Goal: Task Accomplishment & Management: Manage account settings

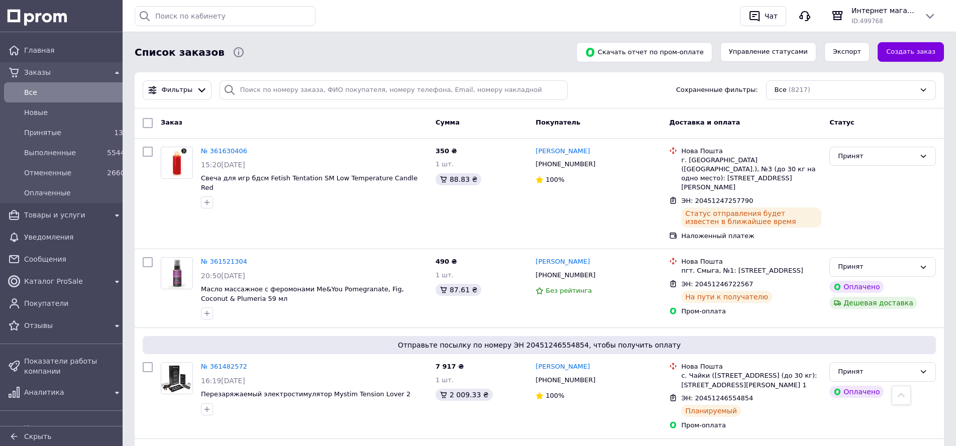
scroll to position [410, 0]
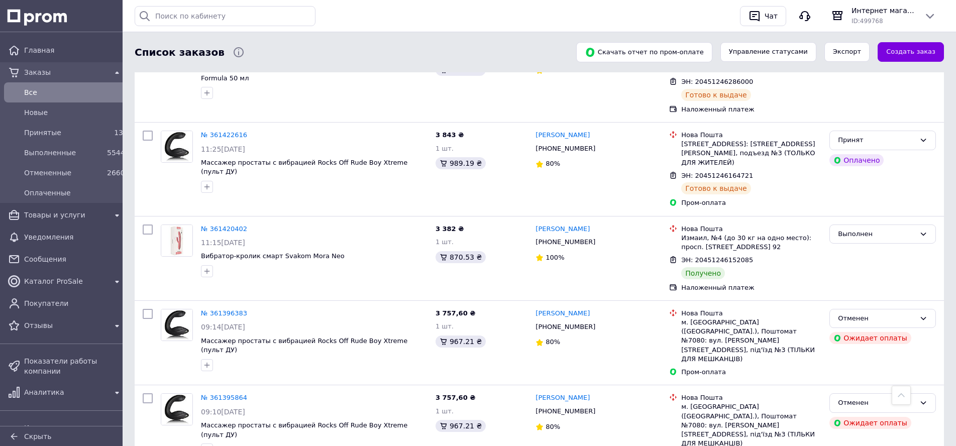
click at [46, 91] on span "Все" at bounding box center [73, 92] width 99 height 10
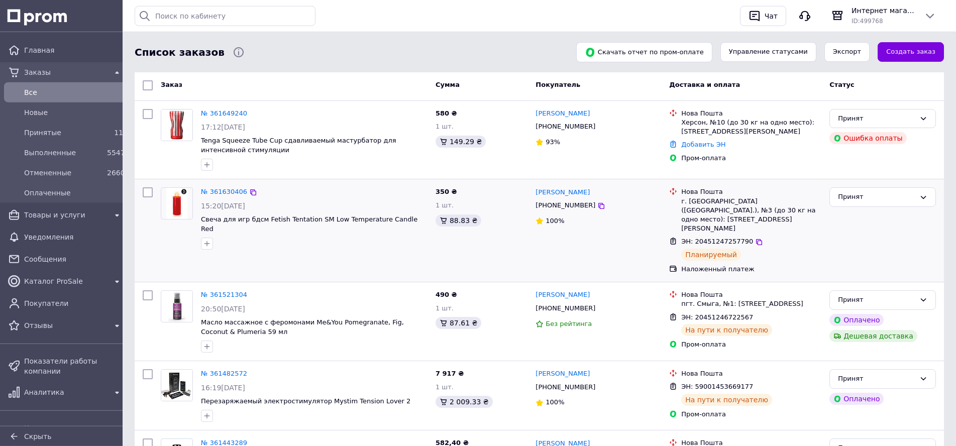
scroll to position [51, 0]
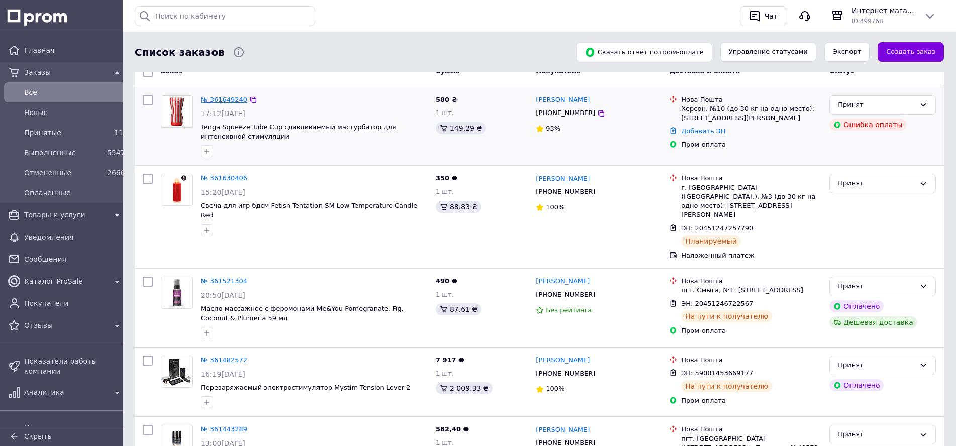
click at [233, 98] on link "№ 361649240" at bounding box center [224, 100] width 46 height 8
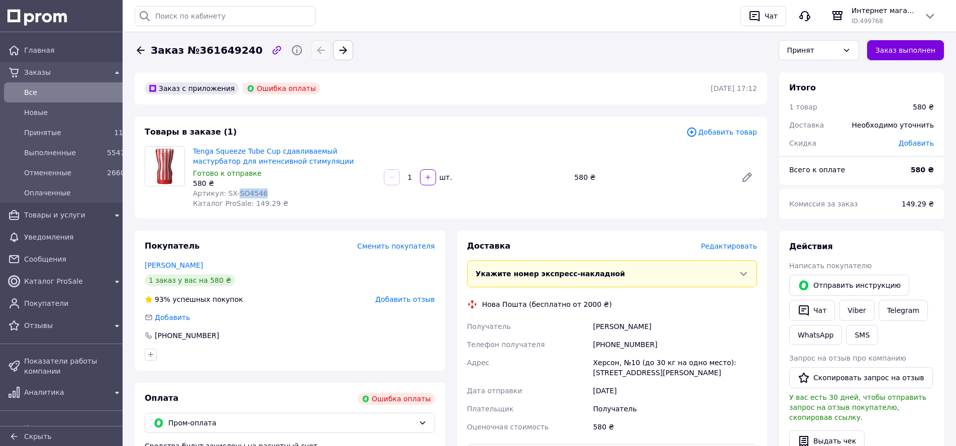
drag, startPoint x: 233, startPoint y: 194, endPoint x: 274, endPoint y: 194, distance: 41.2
click at [274, 194] on div "Артикул: SX-SO4546" at bounding box center [284, 193] width 183 height 10
copy span "SO4546"
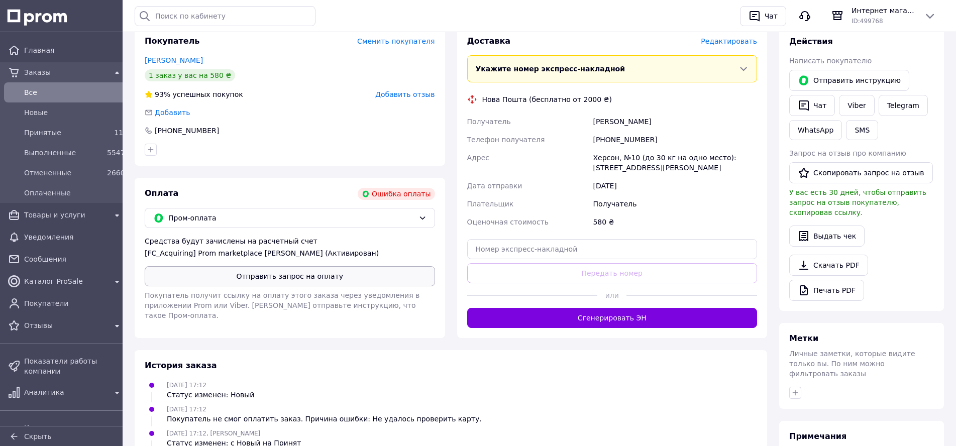
click at [226, 279] on button "Отправить запрос на оплату" at bounding box center [290, 276] width 291 height 20
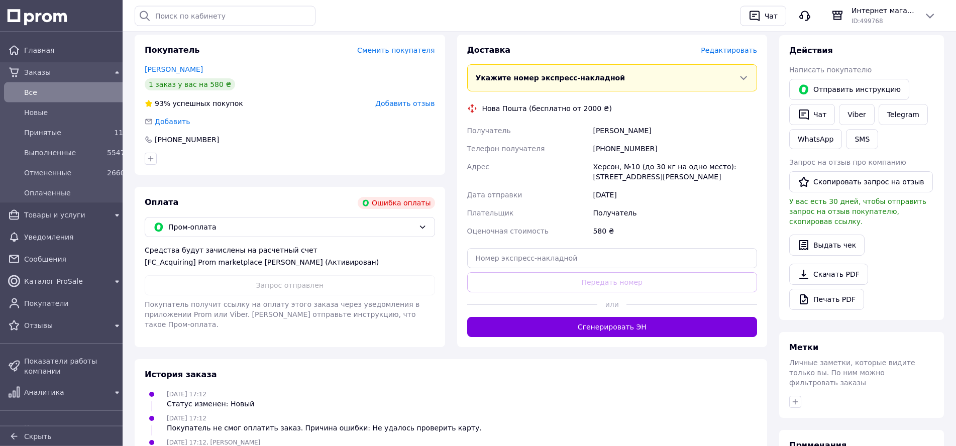
scroll to position [171, 0]
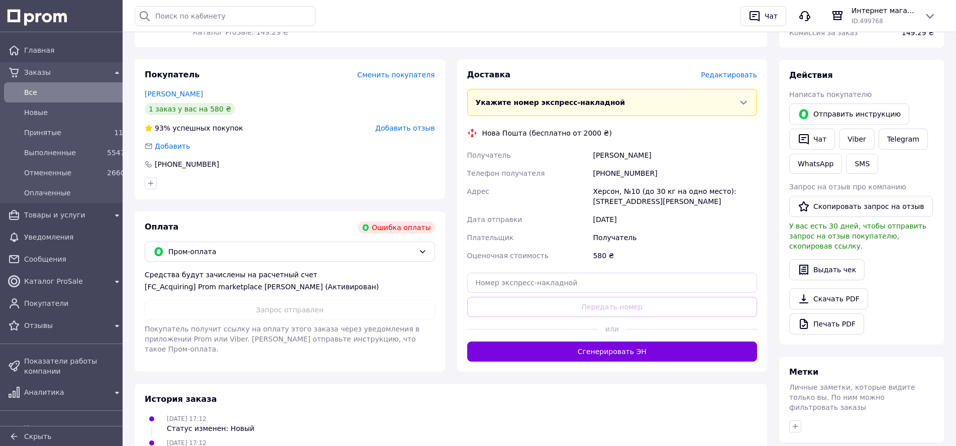
click at [41, 96] on span "Все" at bounding box center [73, 92] width 99 height 10
